Goal: Task Accomplishment & Management: Manage account settings

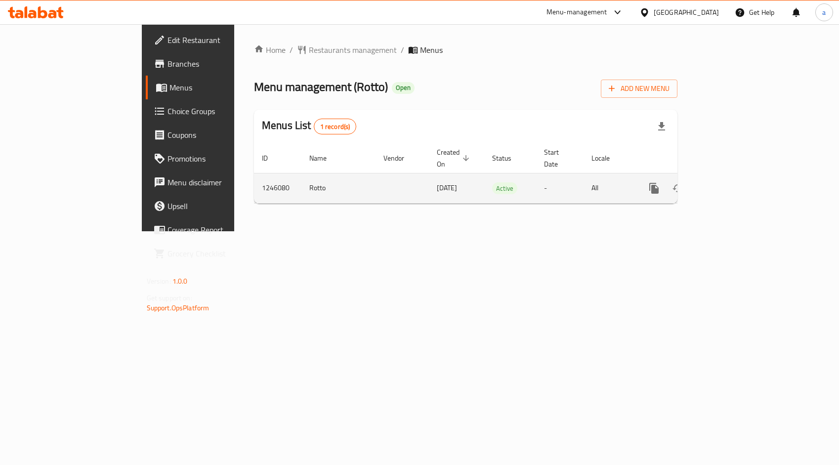
click at [737, 176] on link "enhanced table" at bounding box center [725, 188] width 24 height 24
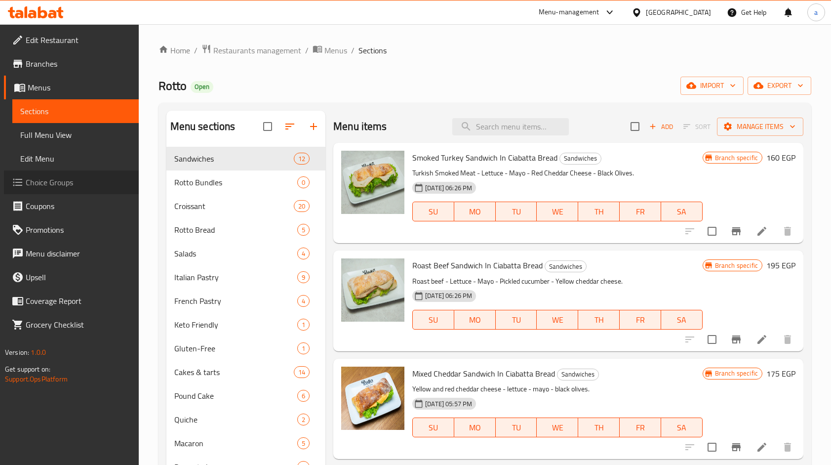
click at [41, 179] on span "Choice Groups" at bounding box center [78, 182] width 105 height 12
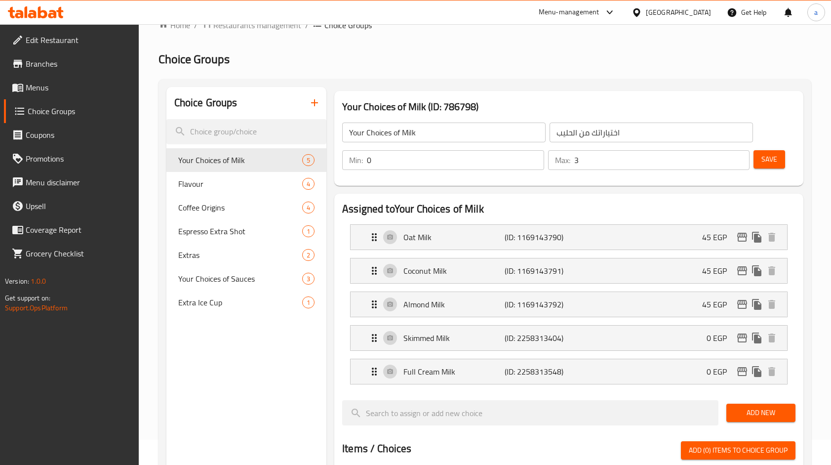
scroll to position [20, 0]
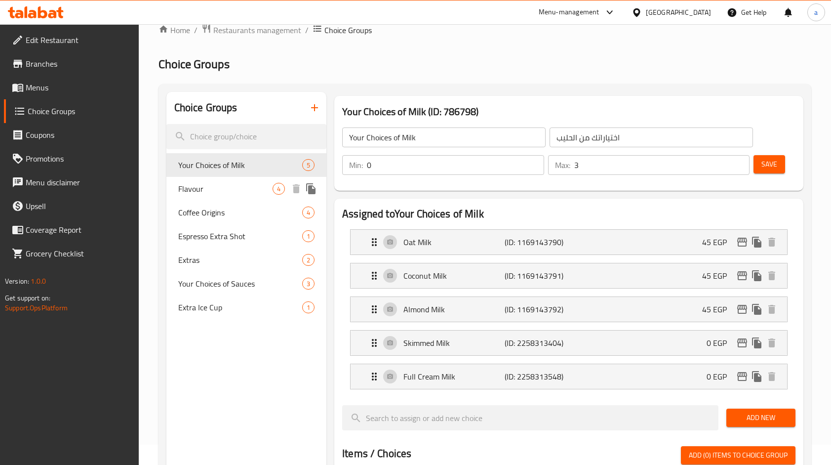
drag, startPoint x: 219, startPoint y: 192, endPoint x: 450, endPoint y: 70, distance: 261.0
click at [219, 192] on span "Flavour" at bounding box center [225, 189] width 94 height 12
type input "Flavour"
type input "نكهة"
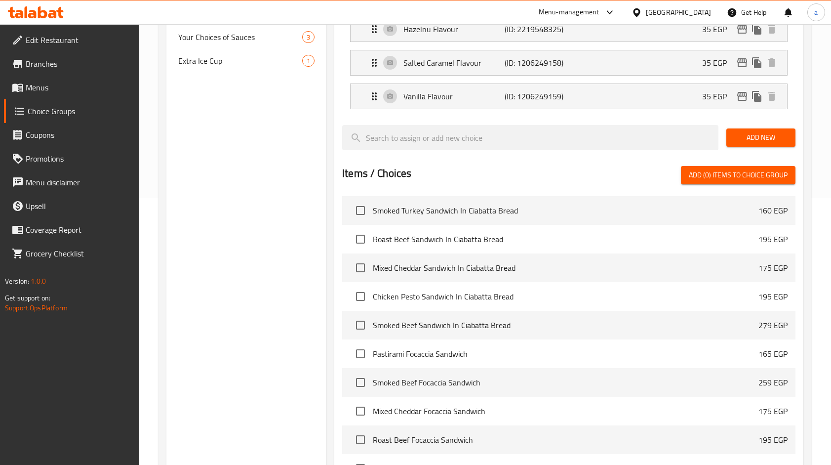
scroll to position [85, 0]
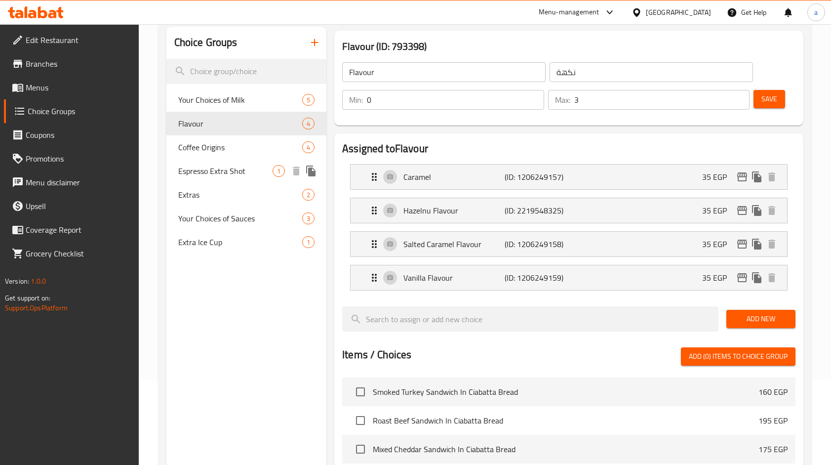
click at [216, 167] on span "Espresso Extra Shot" at bounding box center [225, 171] width 94 height 12
type input "Espresso Extra Shot"
type input "شوت اسبرسو اضافي"
type input "1"
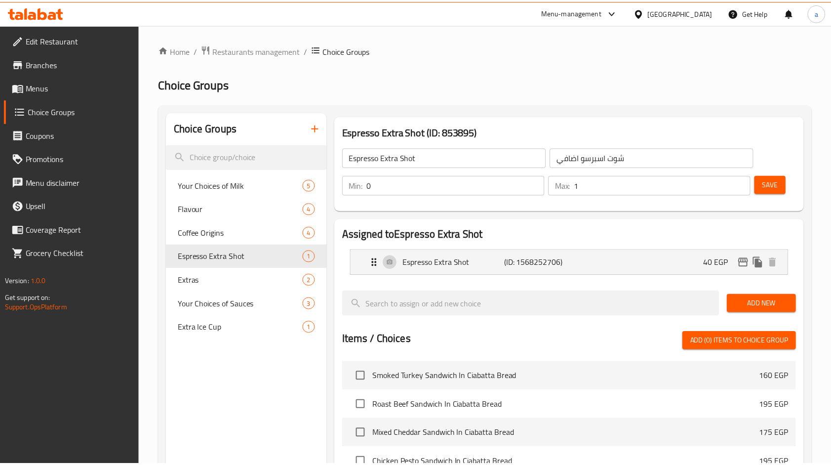
scroll to position [281, 0]
